Goal: Task Accomplishment & Management: Complete application form

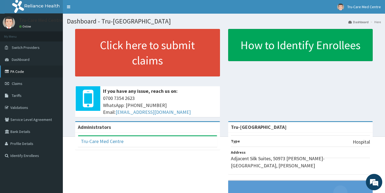
click at [16, 73] on link "PA Code" at bounding box center [31, 72] width 63 height 12
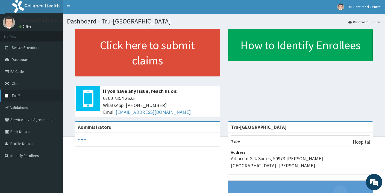
drag, startPoint x: 22, startPoint y: 95, endPoint x: 47, endPoint y: 93, distance: 25.5
click at [22, 95] on link "Tariffs" at bounding box center [31, 96] width 63 height 12
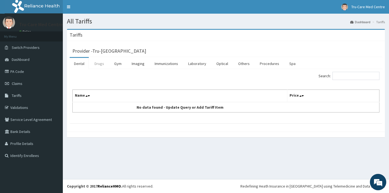
click at [100, 63] on link "Drugs" at bounding box center [99, 63] width 18 height 11
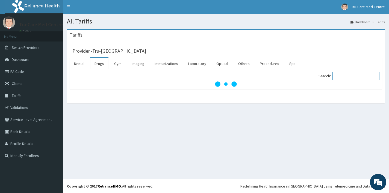
click at [358, 77] on input "Search:" at bounding box center [356, 76] width 47 height 8
paste input "Sulfadoxine"
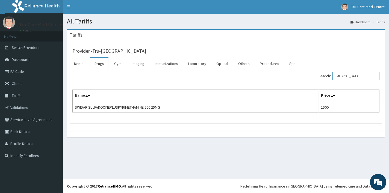
type input "Sulfadoxine"
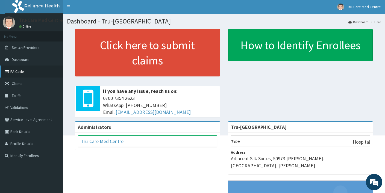
click at [20, 72] on link "PA Code" at bounding box center [31, 72] width 63 height 12
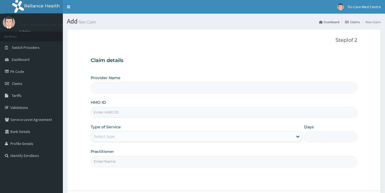
click at [142, 110] on input "HMO ID" at bounding box center [224, 112] width 266 height 11
paste input "CNH/10037/A"
type input "CNH/10037/A"
type input "Tru-Care Medical Centre"
type input "CNH/10037/A"
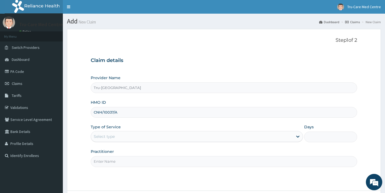
click at [120, 137] on div "Select type" at bounding box center [192, 136] width 202 height 9
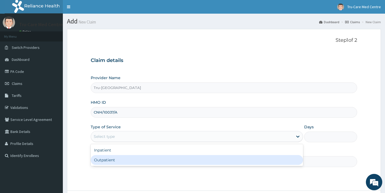
click at [107, 160] on div "Outpatient" at bounding box center [197, 160] width 212 height 10
type input "1"
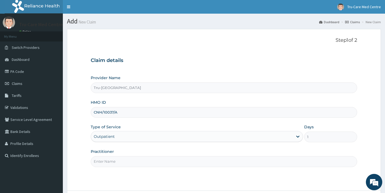
click at [113, 160] on input "Practitioner" at bounding box center [224, 161] width 266 height 11
type input "d"
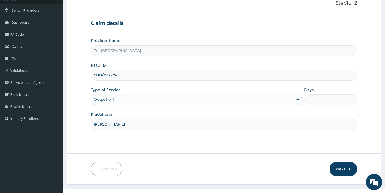
scroll to position [47, 0]
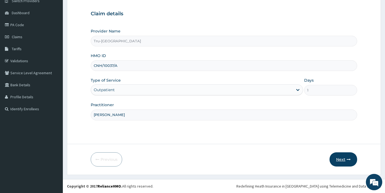
type input "DR SAMUELSON I."
click at [343, 161] on button "Next" at bounding box center [344, 160] width 28 height 14
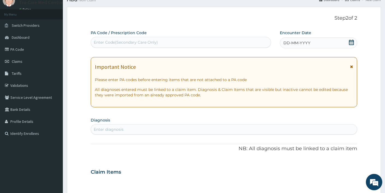
scroll to position [0, 0]
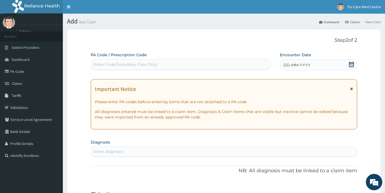
click at [101, 65] on div "Enter Code(Secondary Care Only)" at bounding box center [126, 64] width 64 height 5
paste input "PA/DE1272"
type input "PA/DE1272"
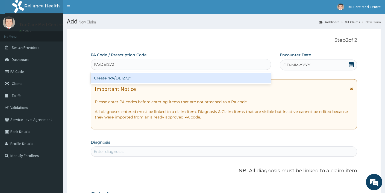
click at [159, 78] on div "Create "PA/DE1272"" at bounding box center [181, 78] width 180 height 10
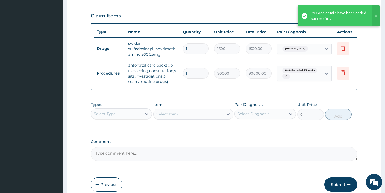
scroll to position [209, 0]
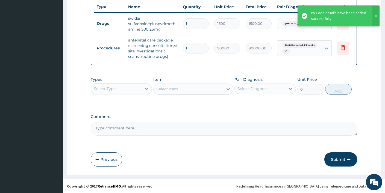
click at [336, 160] on button "Submit" at bounding box center [340, 160] width 33 height 14
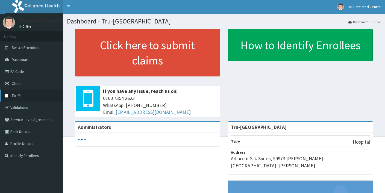
click at [20, 96] on span "Tariffs" at bounding box center [17, 95] width 10 height 5
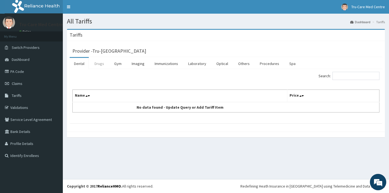
click at [101, 64] on link "Drugs" at bounding box center [99, 63] width 18 height 11
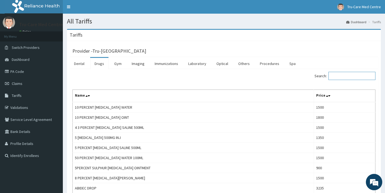
click at [336, 77] on input "Search:" at bounding box center [352, 76] width 47 height 8
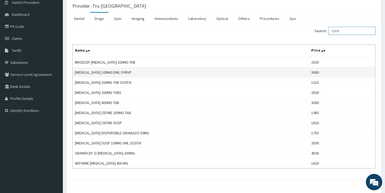
scroll to position [55, 0]
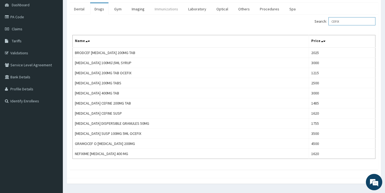
type input "CEFIX"
